Goal: Task Accomplishment & Management: Manage account settings

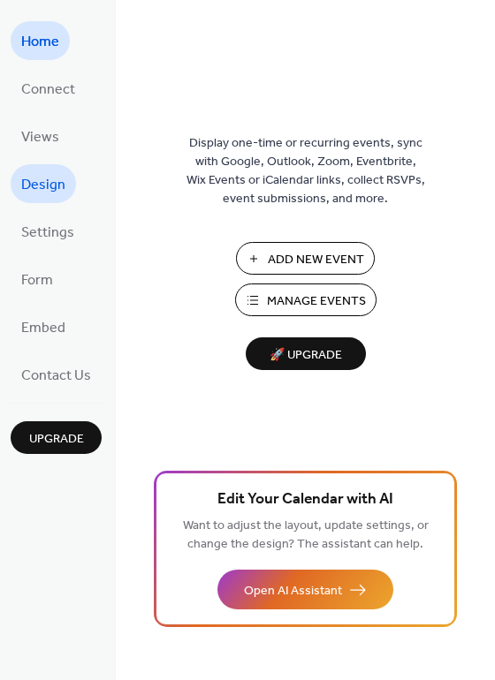
click at [66, 182] on link "Design" at bounding box center [43, 183] width 65 height 39
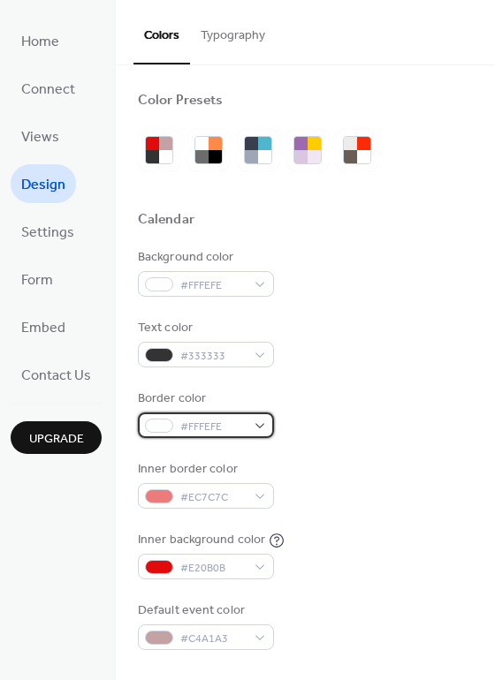
click at [202, 416] on div "#FFFEFE" at bounding box center [206, 426] width 136 height 26
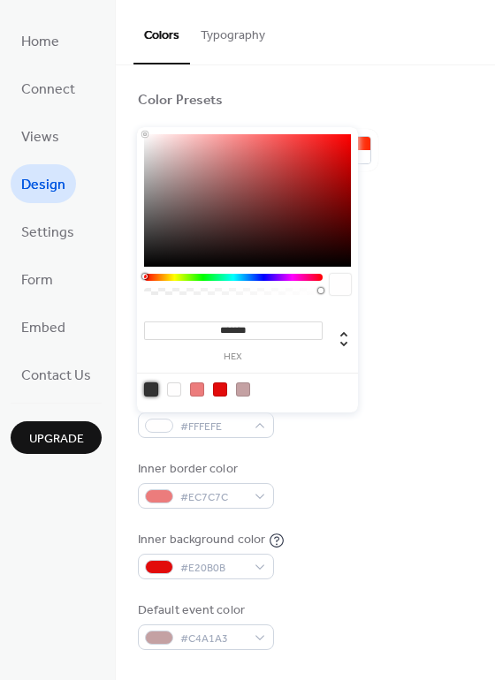
click at [145, 389] on div at bounding box center [151, 390] width 14 height 14
click at [145, 264] on div at bounding box center [247, 200] width 207 height 133
type input "*******"
drag, startPoint x: 143, startPoint y: 266, endPoint x: 195, endPoint y: 272, distance: 52.5
click at [143, 271] on div "******* hex" at bounding box center [247, 269] width 221 height 285
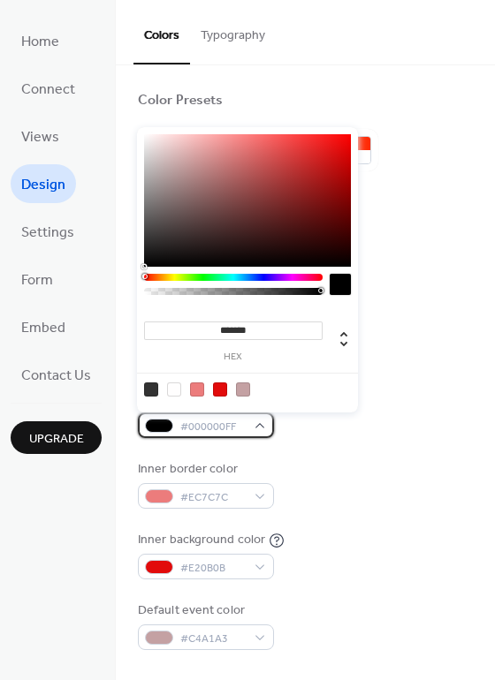
click at [158, 425] on div at bounding box center [159, 426] width 28 height 14
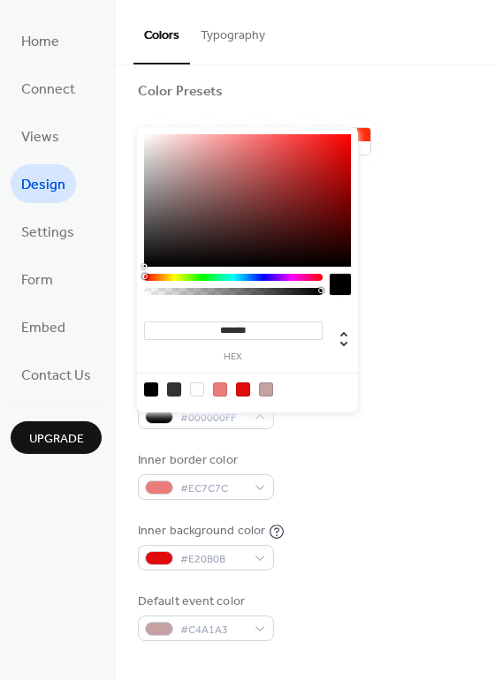
click at [153, 392] on div at bounding box center [151, 390] width 14 height 14
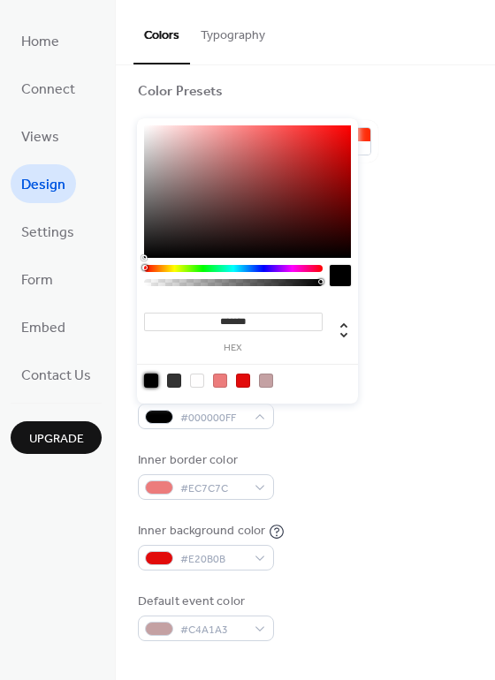
click at [382, 419] on div "Border color #000000FF" at bounding box center [305, 405] width 335 height 49
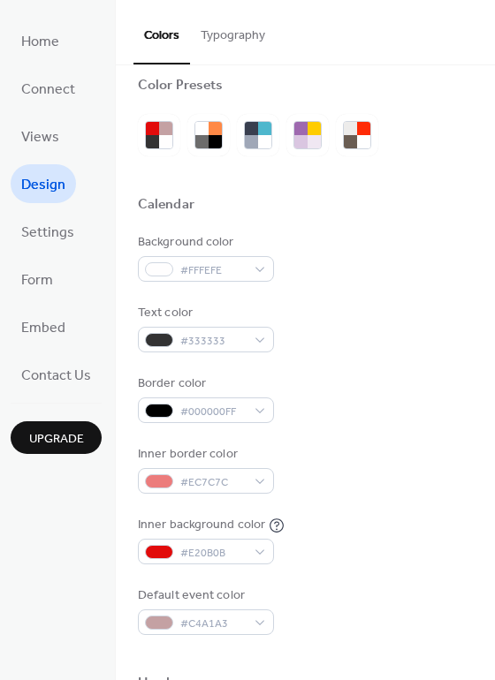
scroll to position [18, 0]
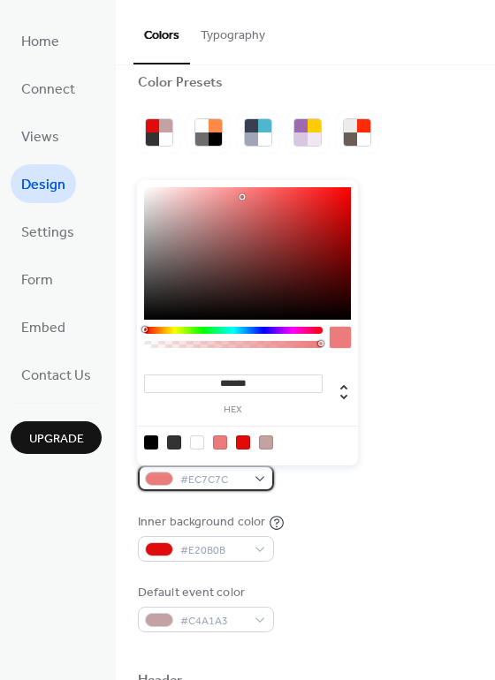
click at [251, 471] on div "#EC7C7C" at bounding box center [206, 479] width 136 height 26
click at [147, 444] on div at bounding box center [151, 443] width 14 height 14
type input "*******"
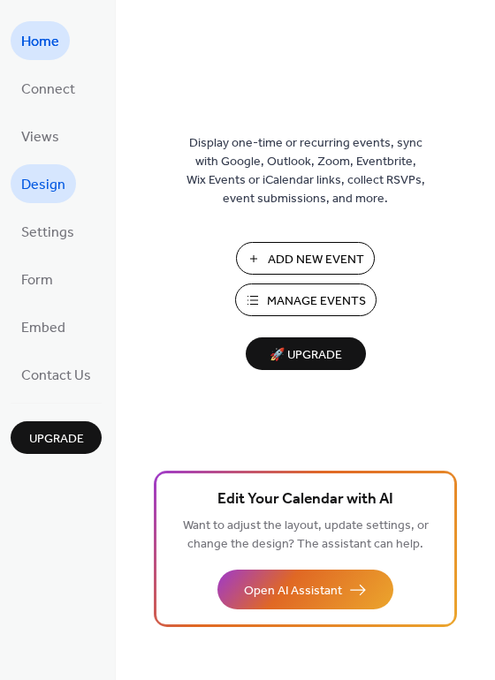
click at [39, 193] on span "Design" at bounding box center [43, 185] width 44 height 28
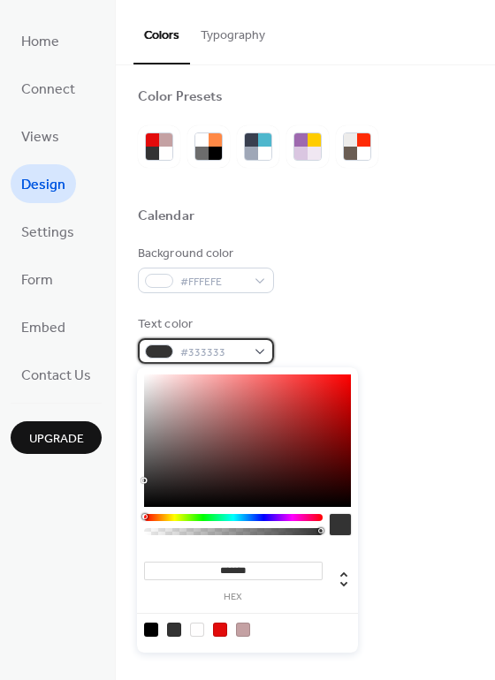
click at [232, 354] on span "#333333" at bounding box center [212, 353] width 65 height 19
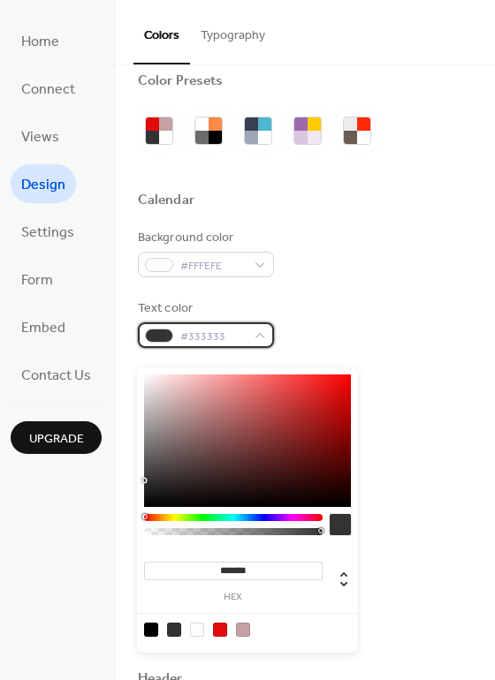
scroll to position [25, 0]
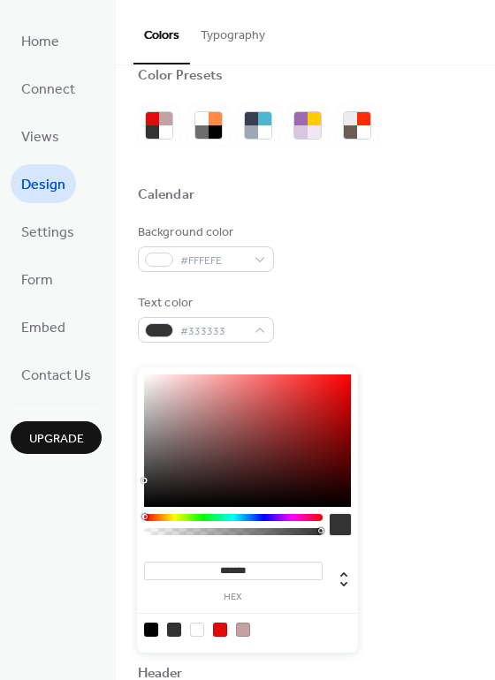
click at [199, 628] on div at bounding box center [197, 630] width 14 height 14
type input "*******"
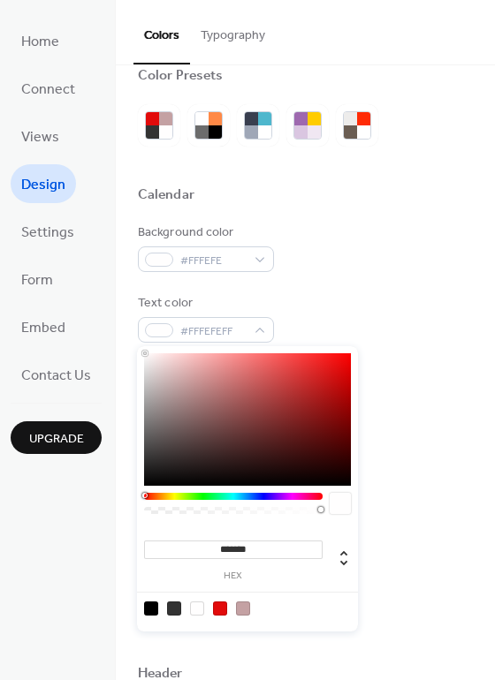
click at [310, 308] on div "Text color #FFFEFEFF" at bounding box center [305, 318] width 335 height 49
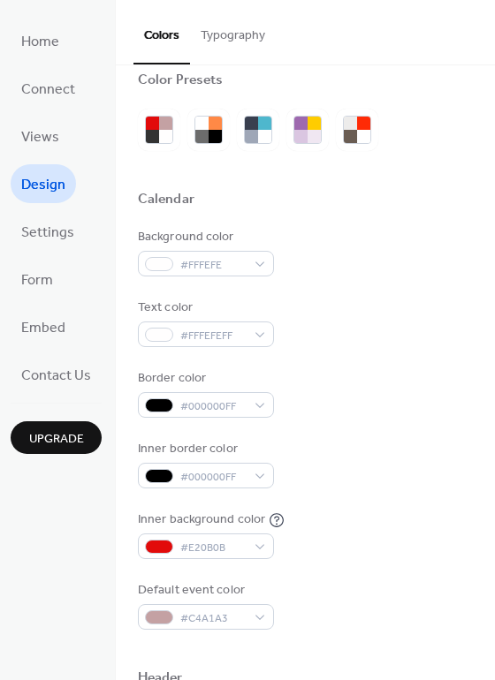
scroll to position [22, 0]
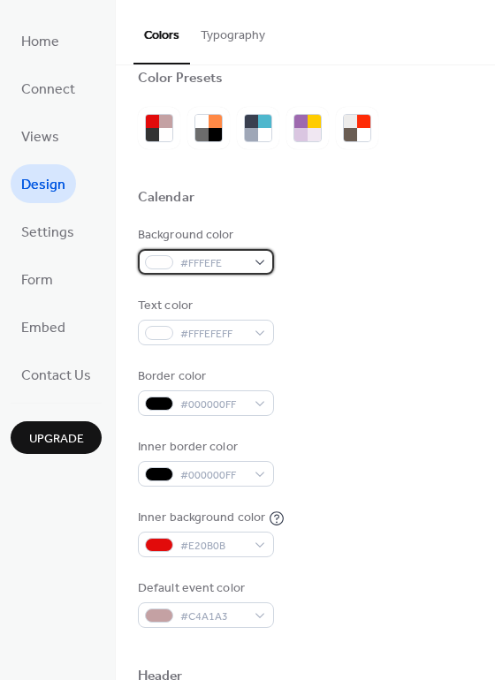
click at [150, 255] on div at bounding box center [159, 262] width 28 height 14
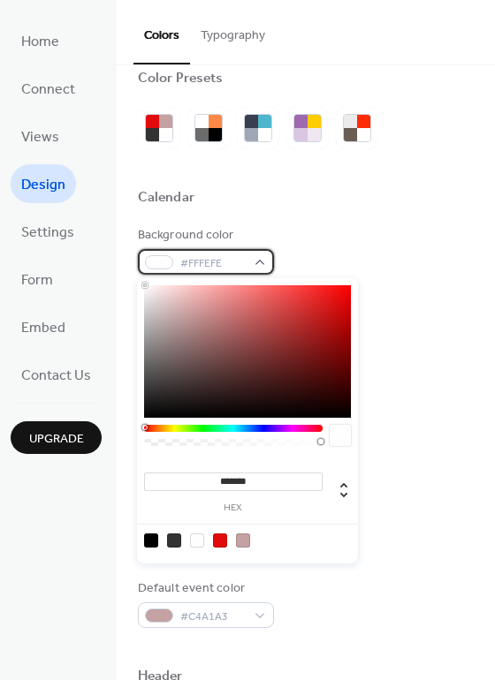
scroll to position [24, 0]
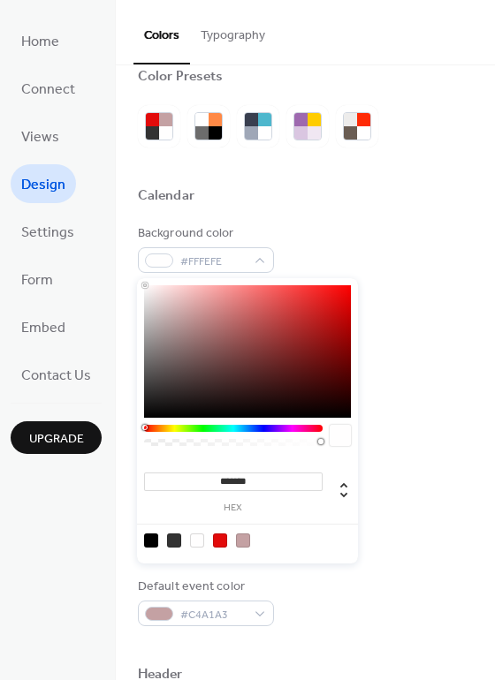
click at [144, 536] on div at bounding box center [151, 541] width 14 height 14
type input "*******"
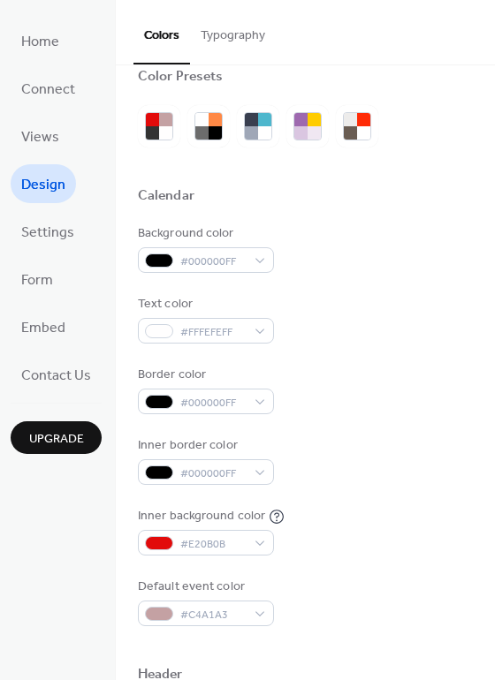
click at [315, 194] on div "Calendar" at bounding box center [305, 198] width 335 height 23
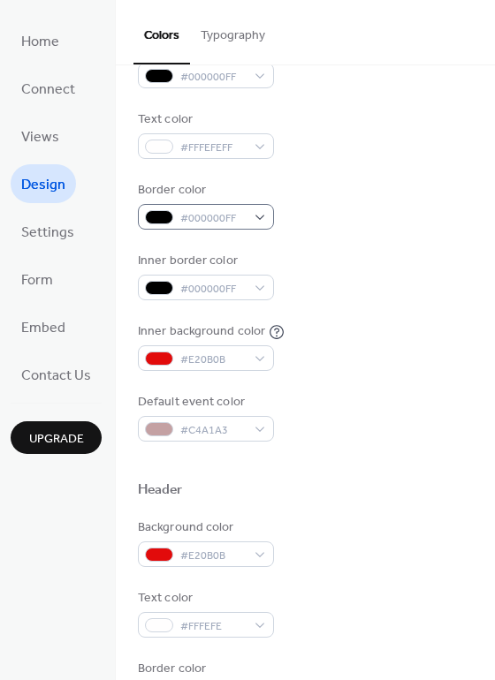
scroll to position [210, 0]
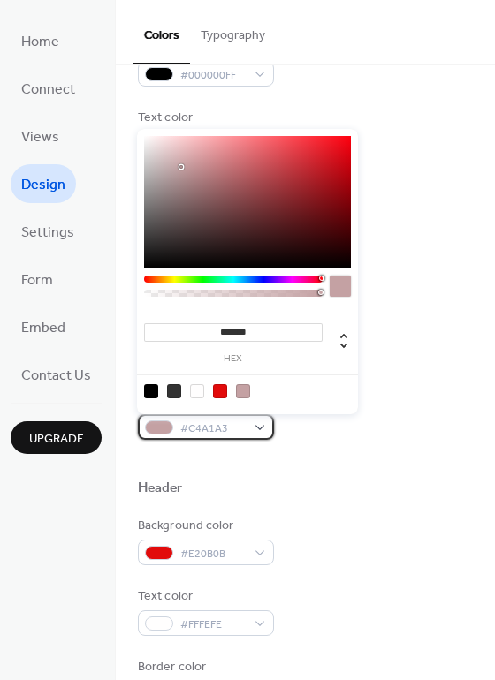
click at [189, 428] on span "#C4A1A3" at bounding box center [212, 429] width 65 height 19
type input "*******"
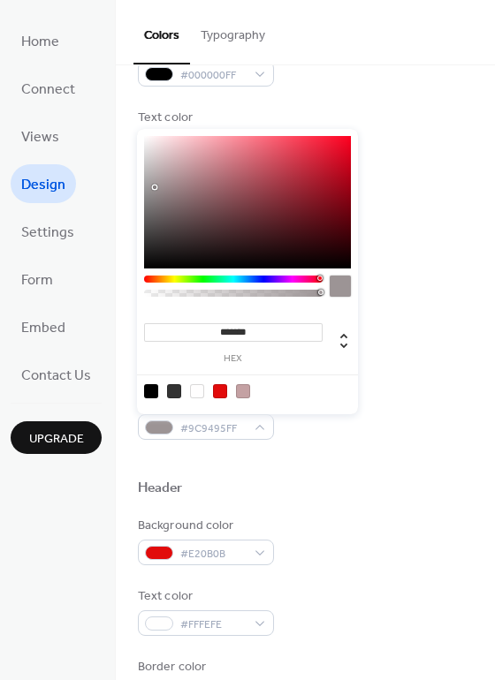
click at [155, 187] on div at bounding box center [247, 202] width 207 height 133
click at [423, 226] on div "Border color #000000FF" at bounding box center [305, 203] width 335 height 49
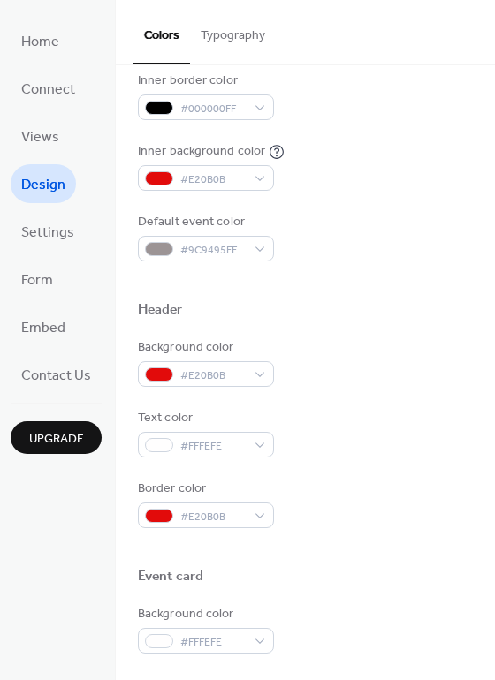
scroll to position [411, 0]
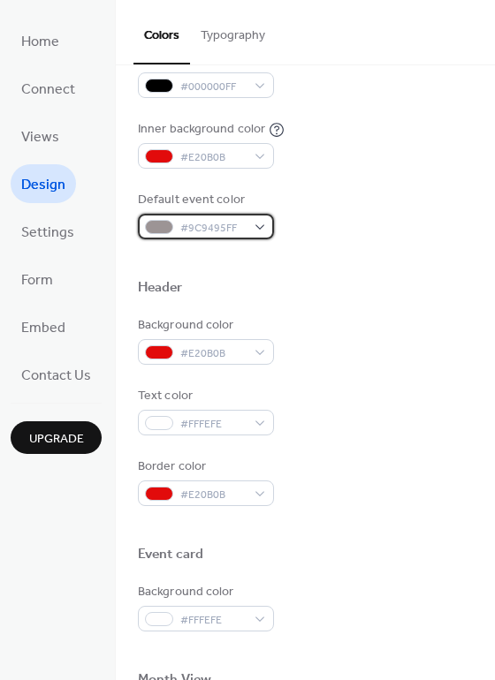
click at [162, 230] on div at bounding box center [159, 227] width 28 height 14
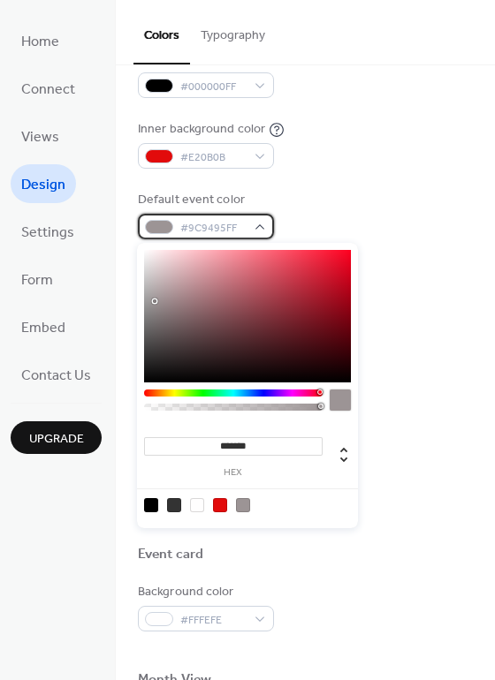
scroll to position [409, 0]
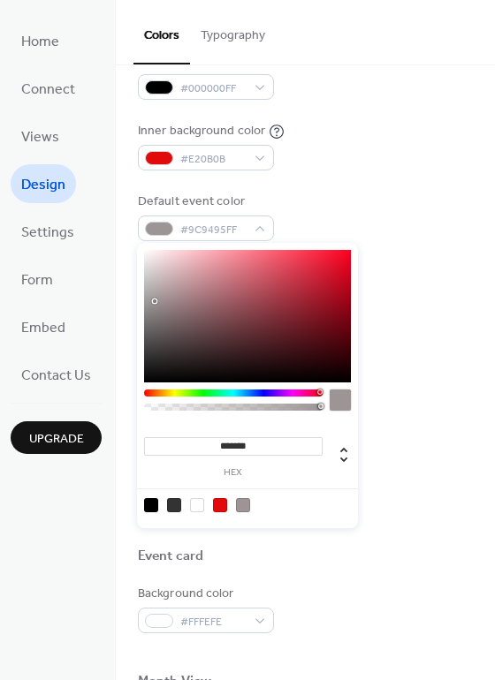
type input "*******"
click at [148, 285] on div at bounding box center [247, 316] width 207 height 133
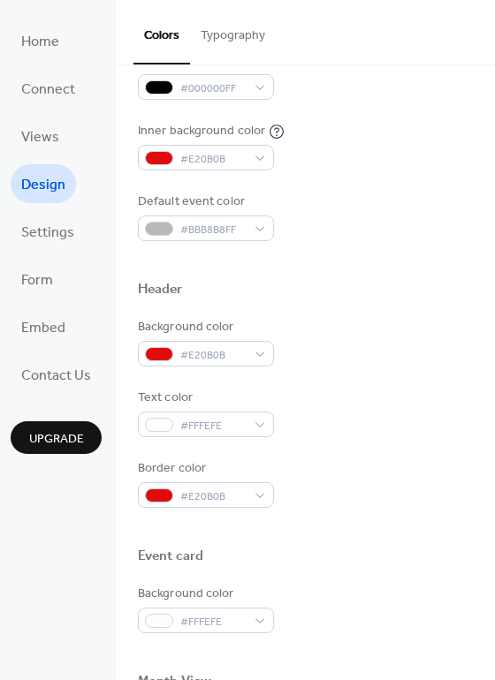
click at [399, 172] on div "Background color #000000FF Text color #FFFEFEFF Border color #000000FF Inner bo…" at bounding box center [305, 40] width 335 height 402
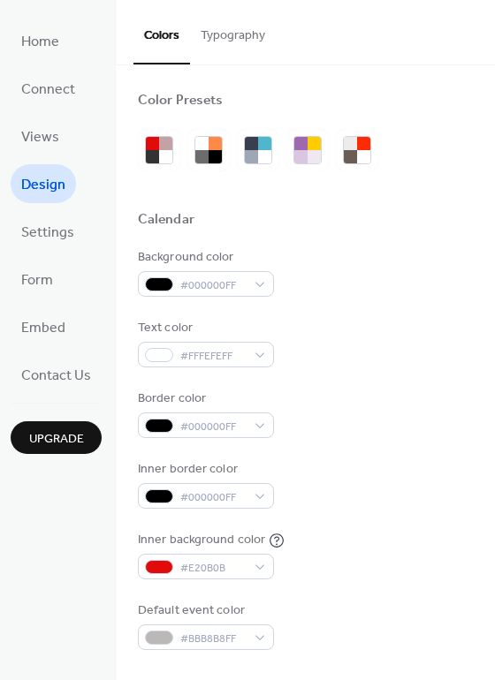
scroll to position [0, 0]
click at [33, 85] on span "Connect" at bounding box center [48, 90] width 54 height 28
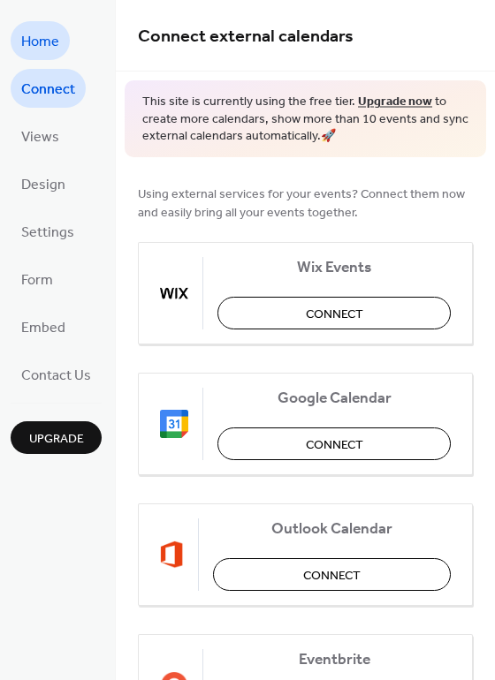
click at [48, 44] on span "Home" at bounding box center [40, 42] width 38 height 28
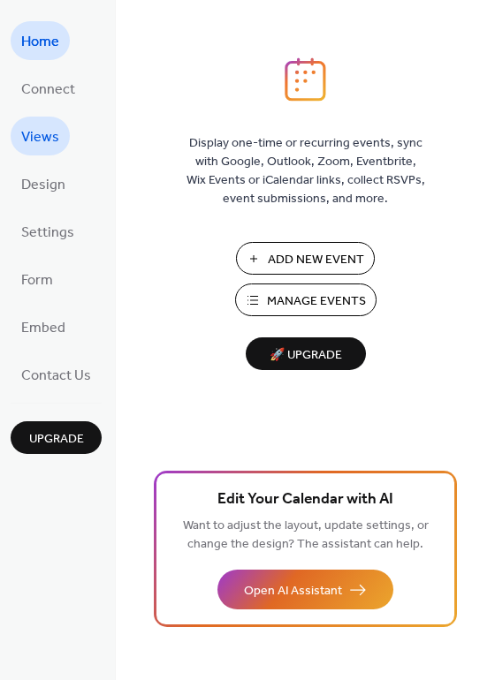
click at [23, 128] on span "Views" at bounding box center [40, 138] width 38 height 28
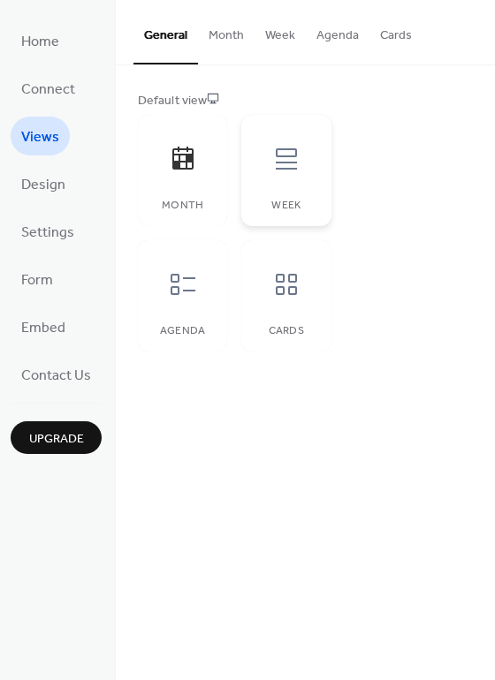
click at [300, 168] on div at bounding box center [286, 159] width 53 height 53
